Goal: Task Accomplishment & Management: Manage account settings

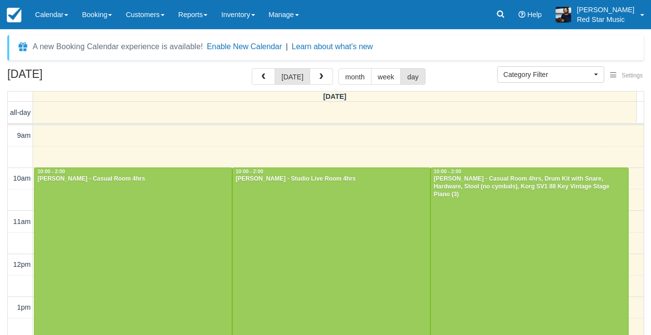
select select
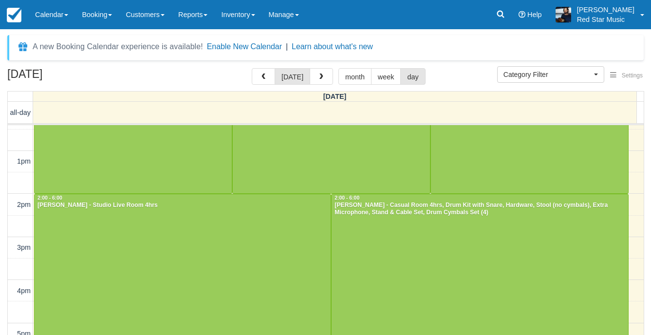
scroll to position [195, 0]
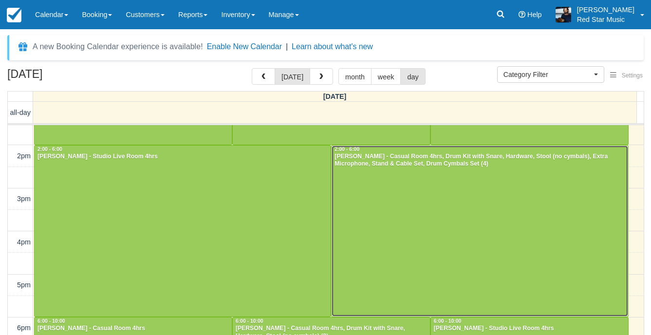
click at [380, 207] on div at bounding box center [479, 231] width 296 height 171
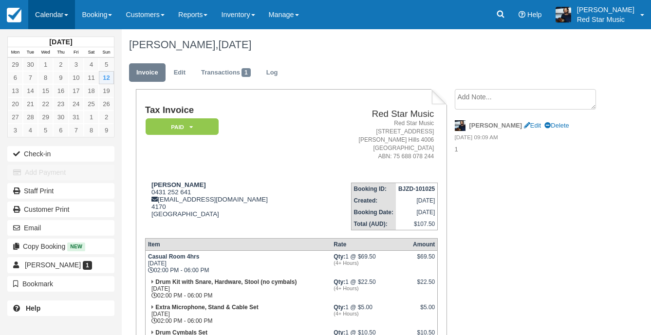
click at [33, 10] on link "Calendar" at bounding box center [51, 14] width 47 height 29
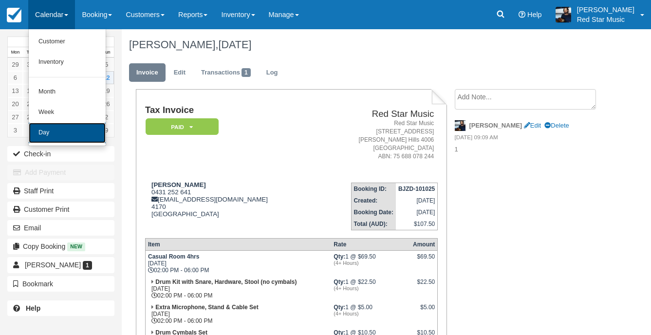
click at [82, 134] on link "Day" at bounding box center [67, 133] width 77 height 20
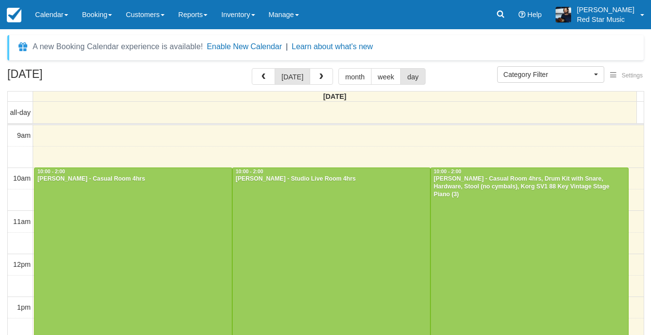
select select
